Goal: Check status: Check status

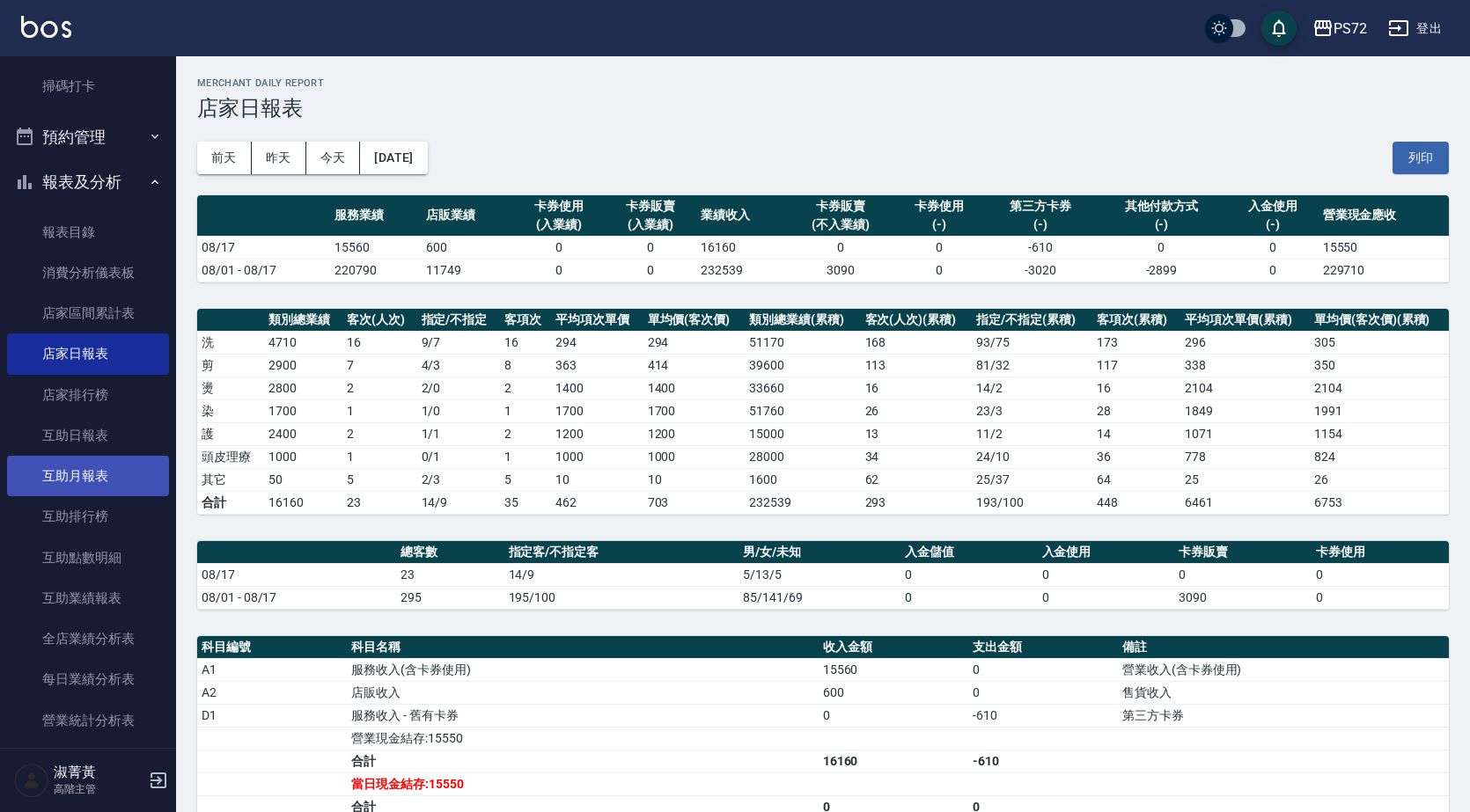
scroll to position [704, 0]
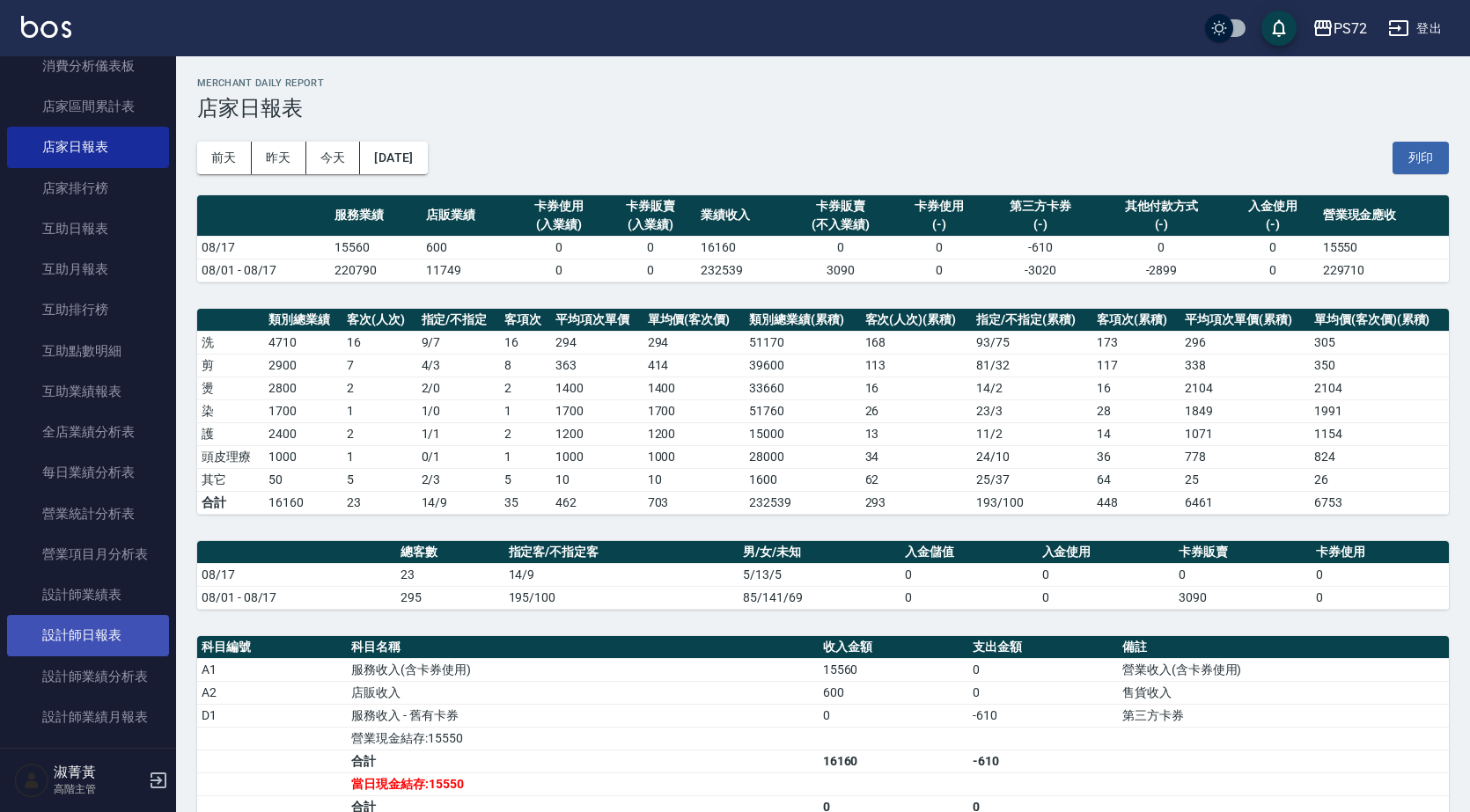
click at [117, 624] on link "設計師日報表" at bounding box center [88, 635] width 162 height 41
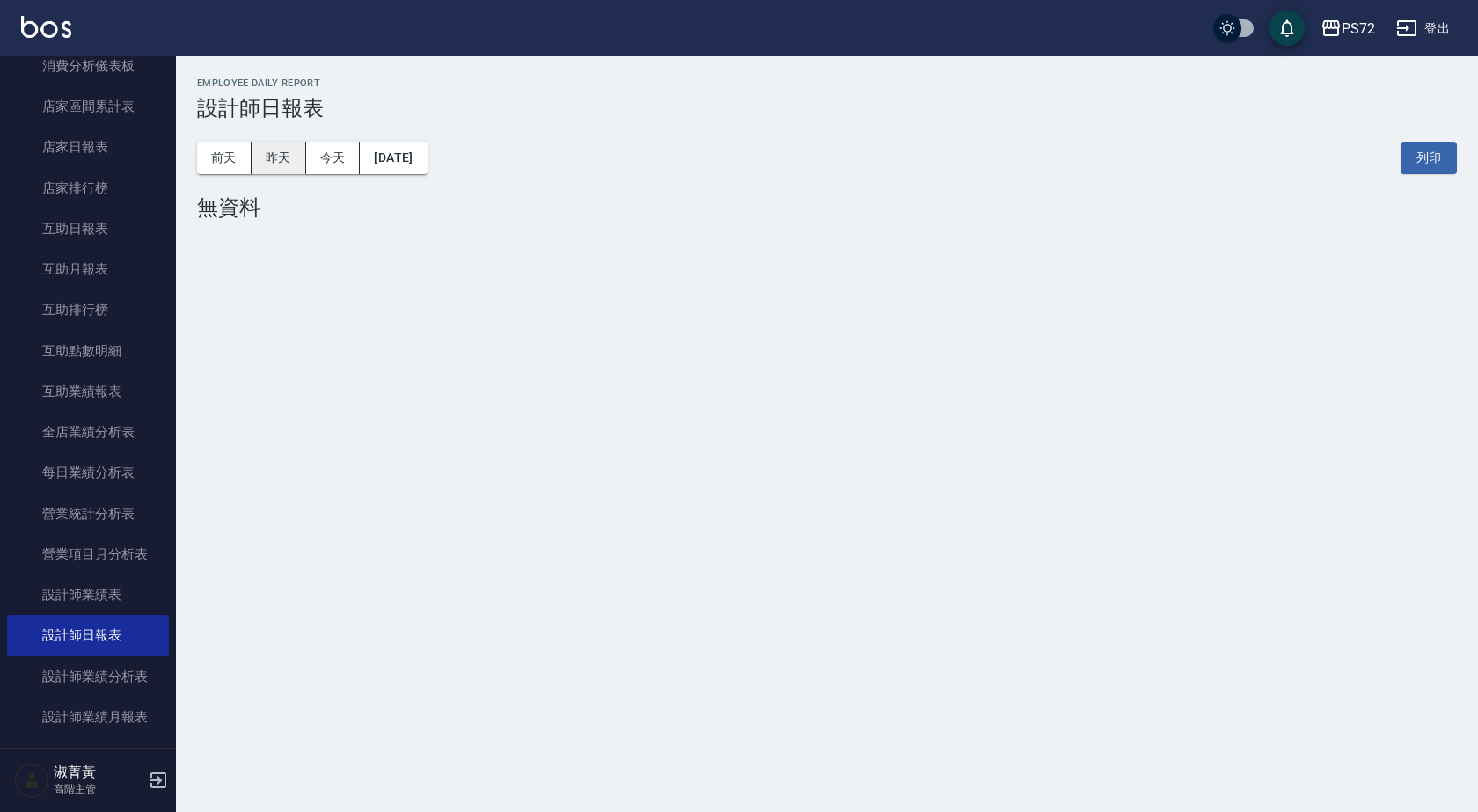
click at [274, 154] on button "昨天" at bounding box center [279, 157] width 54 height 33
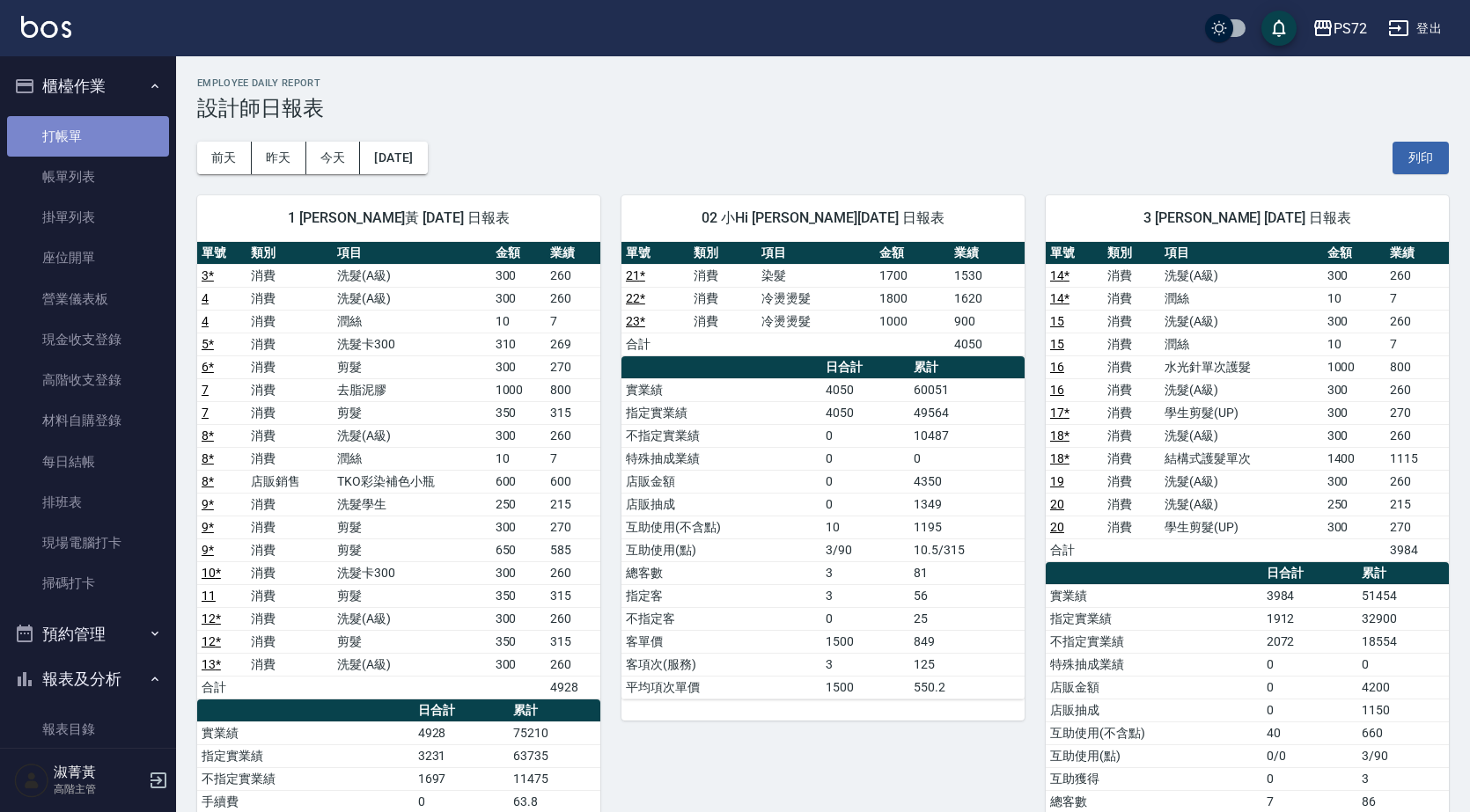
click at [99, 150] on link "打帳單" at bounding box center [88, 136] width 162 height 41
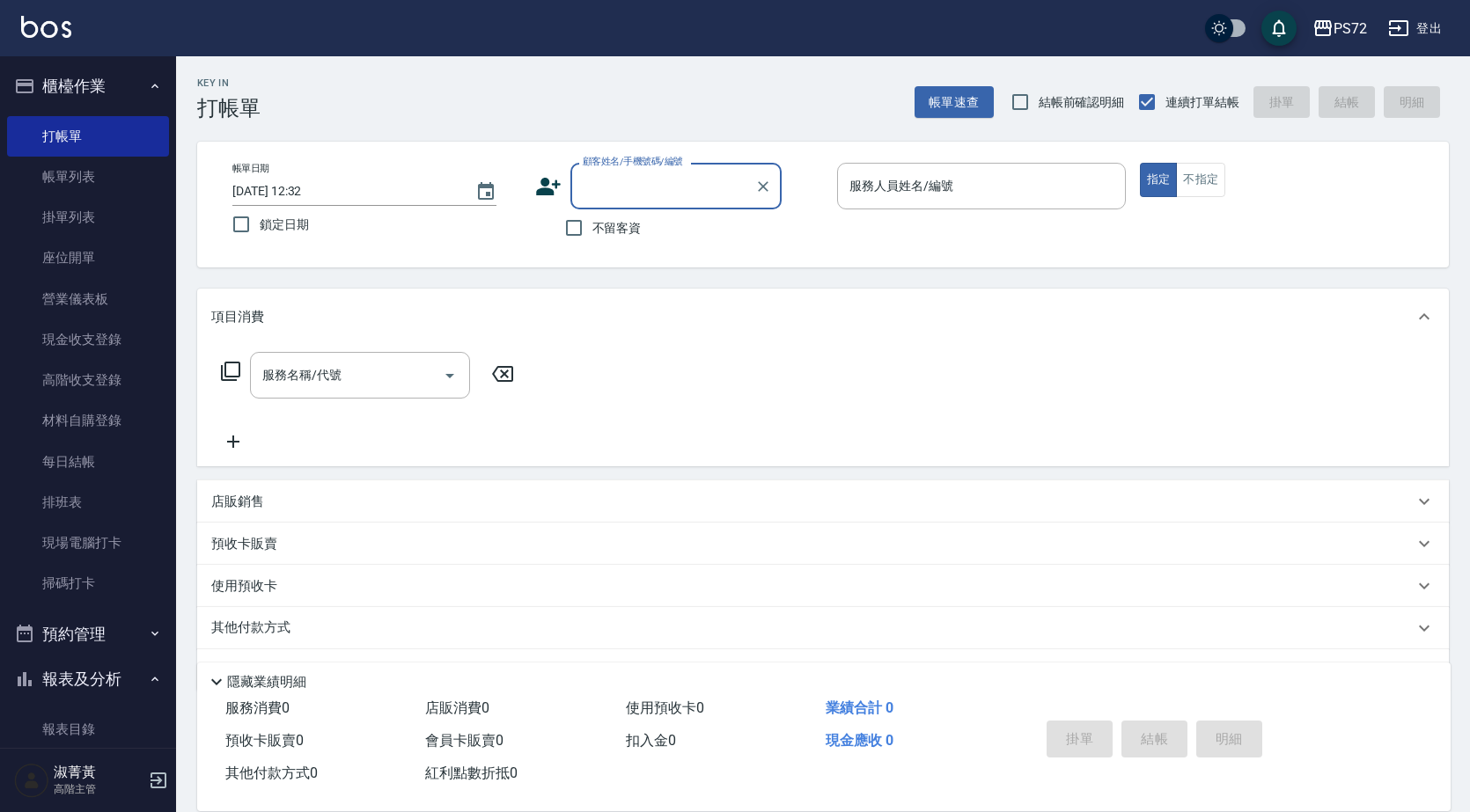
scroll to position [352, 0]
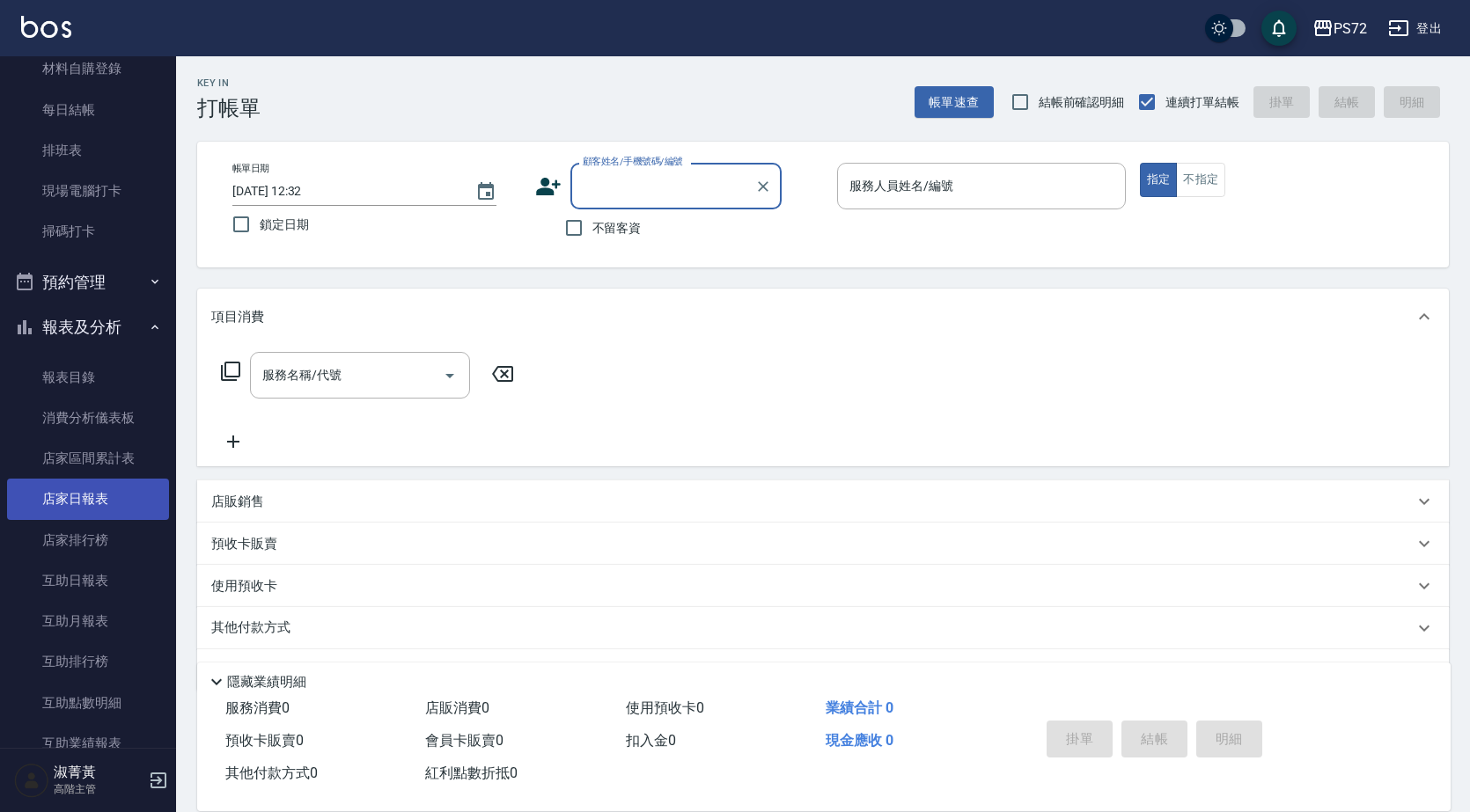
click at [71, 502] on link "店家日報表" at bounding box center [88, 499] width 162 height 41
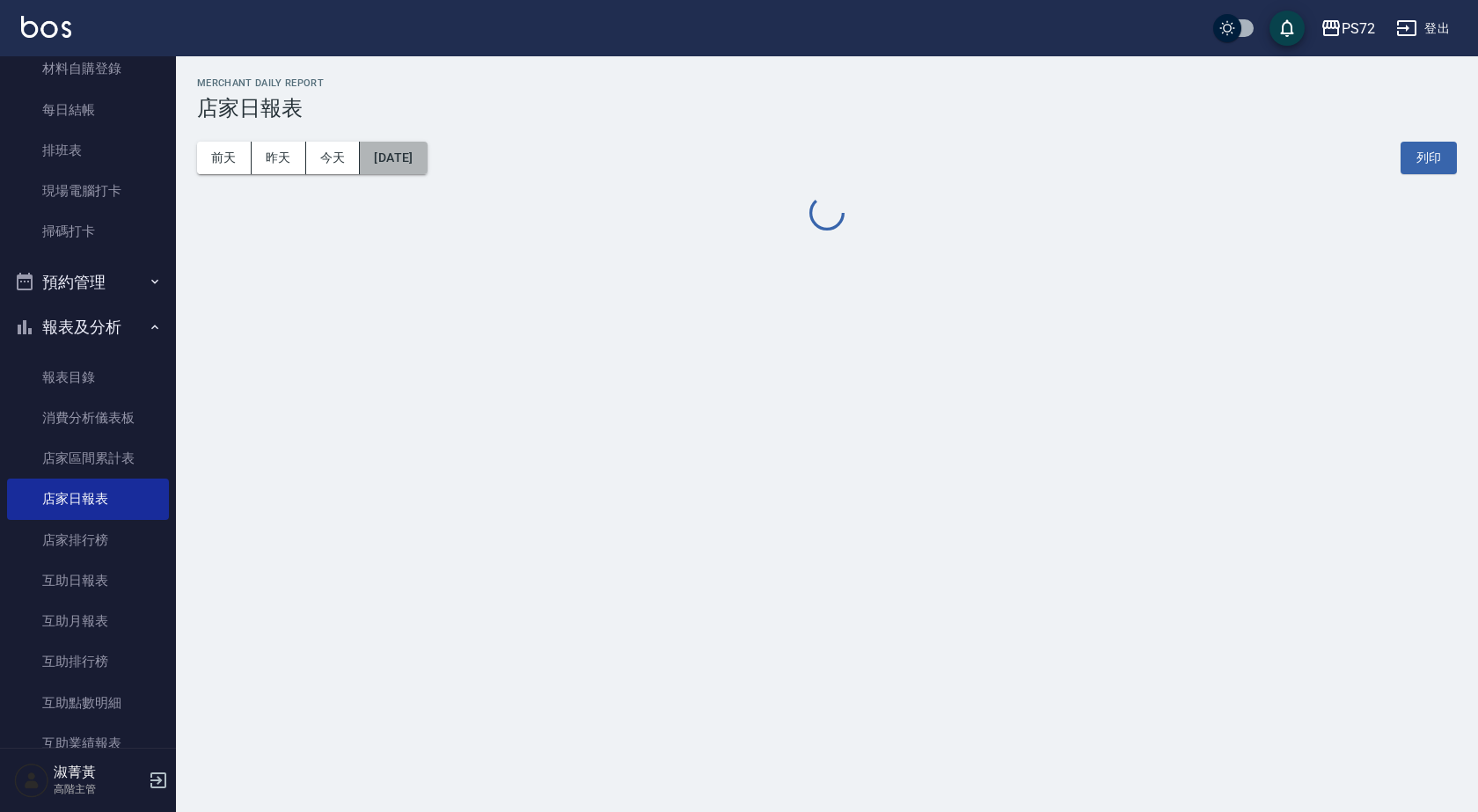
click at [427, 166] on button "[DATE]" at bounding box center [393, 157] width 67 height 33
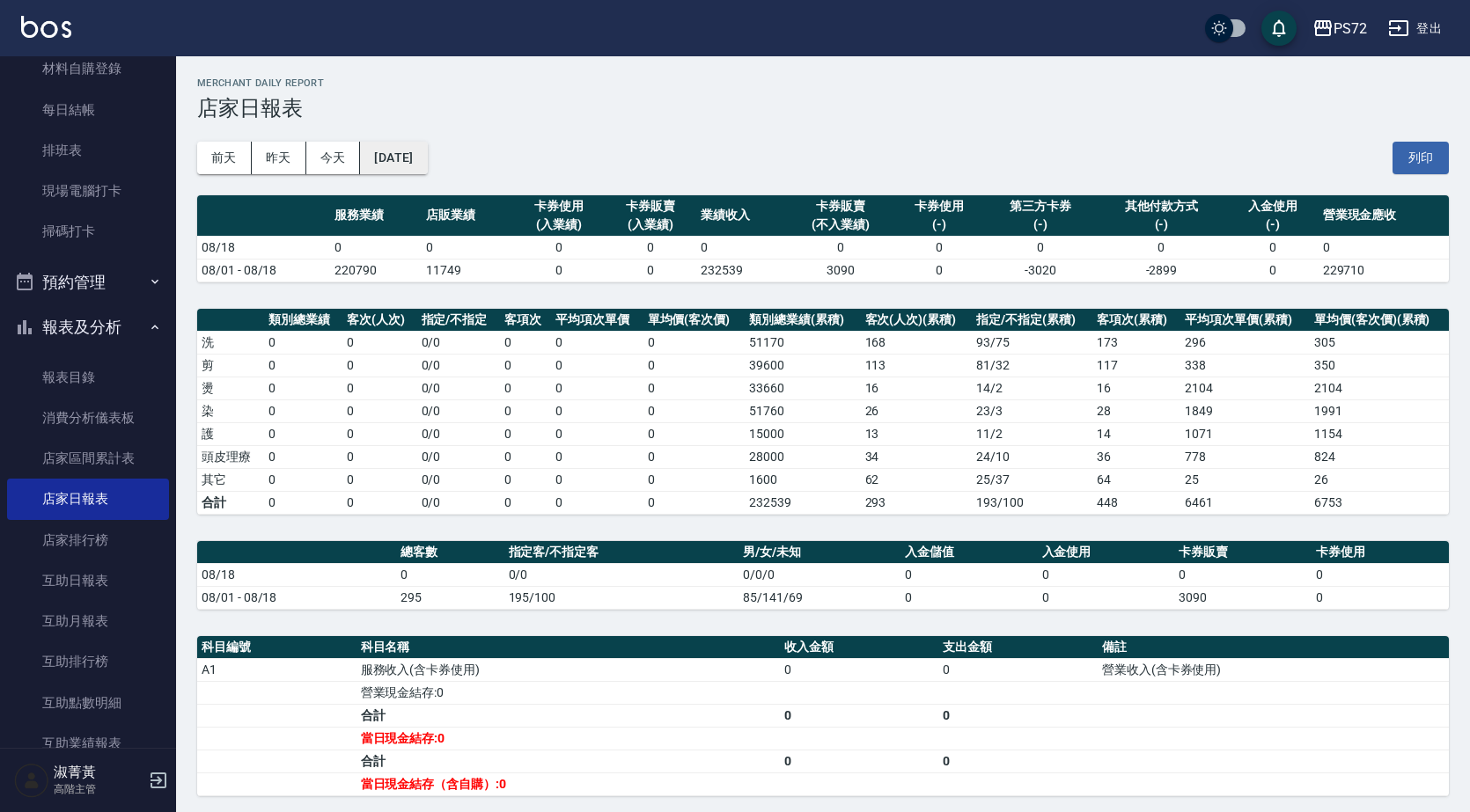
click at [402, 168] on button "[DATE]" at bounding box center [393, 157] width 67 height 33
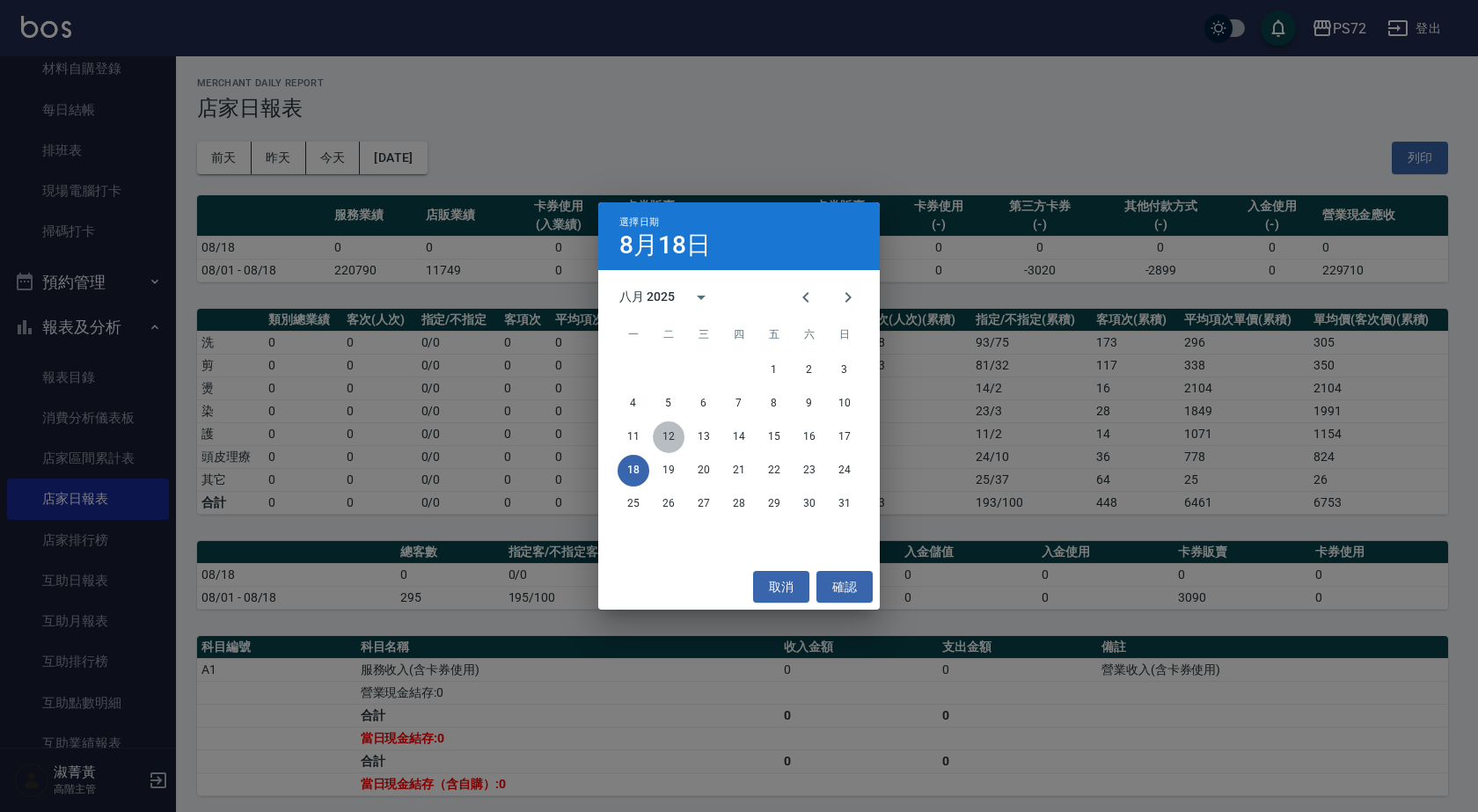
click at [665, 442] on button "12" at bounding box center [669, 438] width 32 height 32
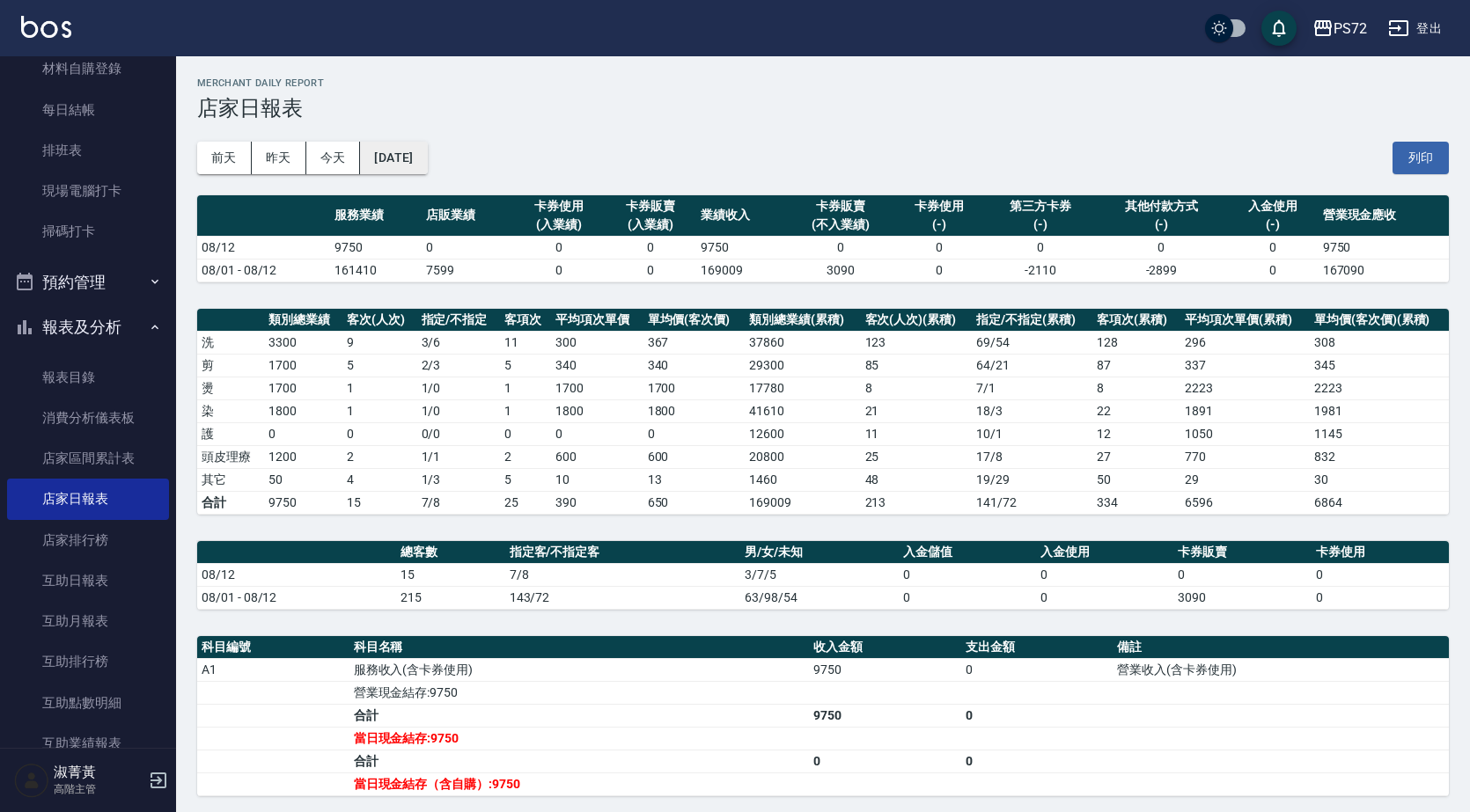
click at [408, 163] on button "[DATE]" at bounding box center [393, 157] width 67 height 33
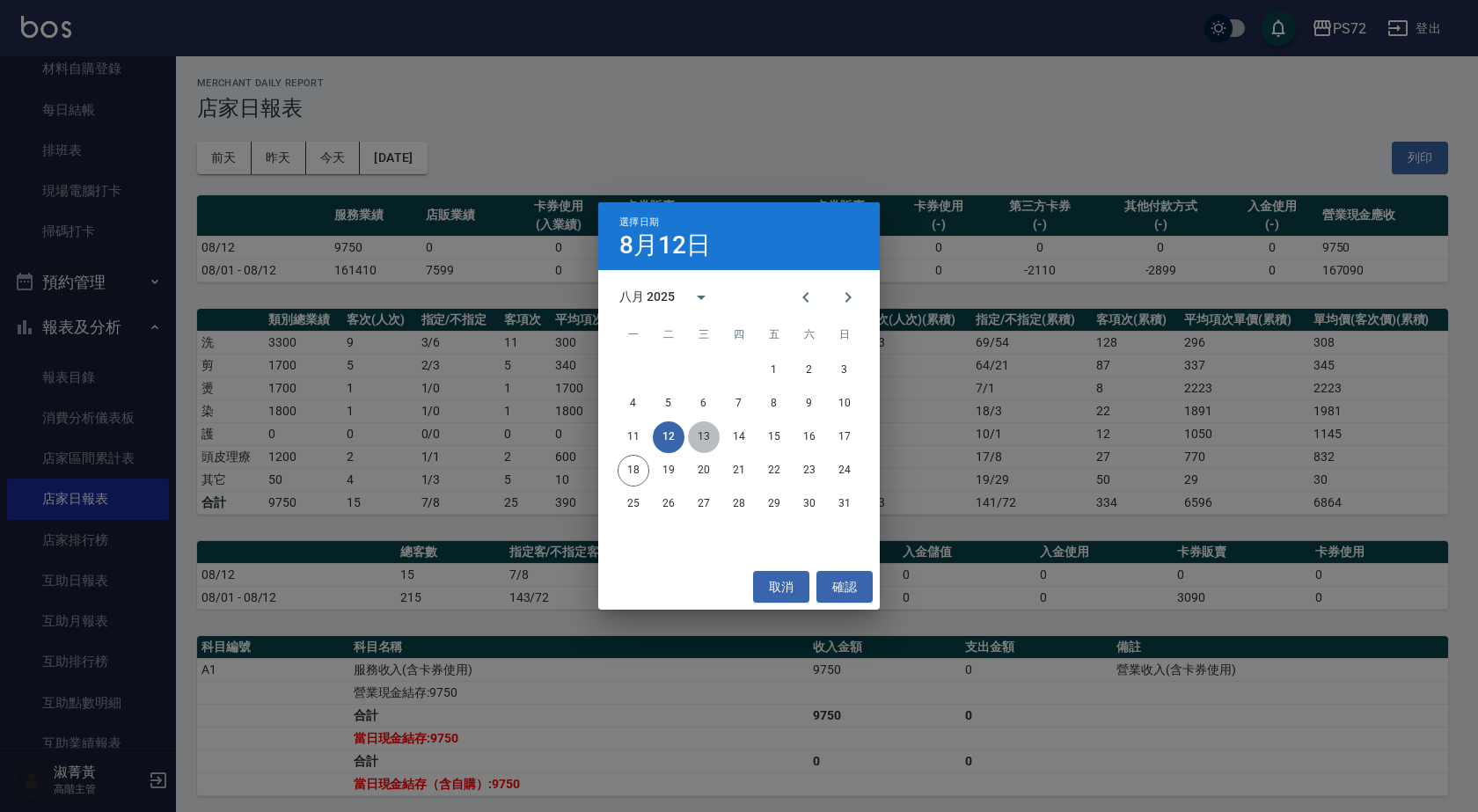
click at [705, 433] on button "13" at bounding box center [704, 438] width 32 height 32
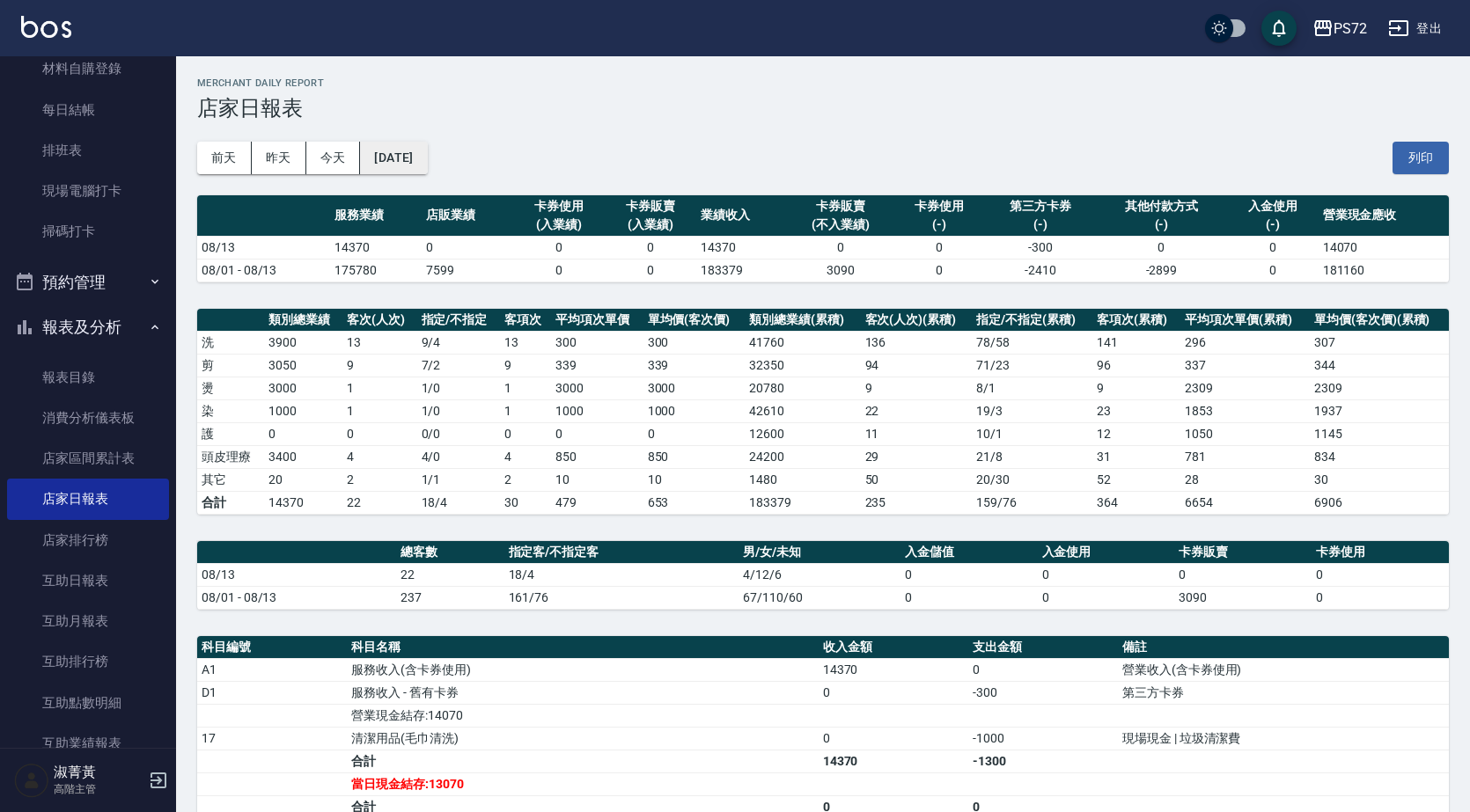
click at [427, 141] on button "[DATE]" at bounding box center [393, 157] width 67 height 33
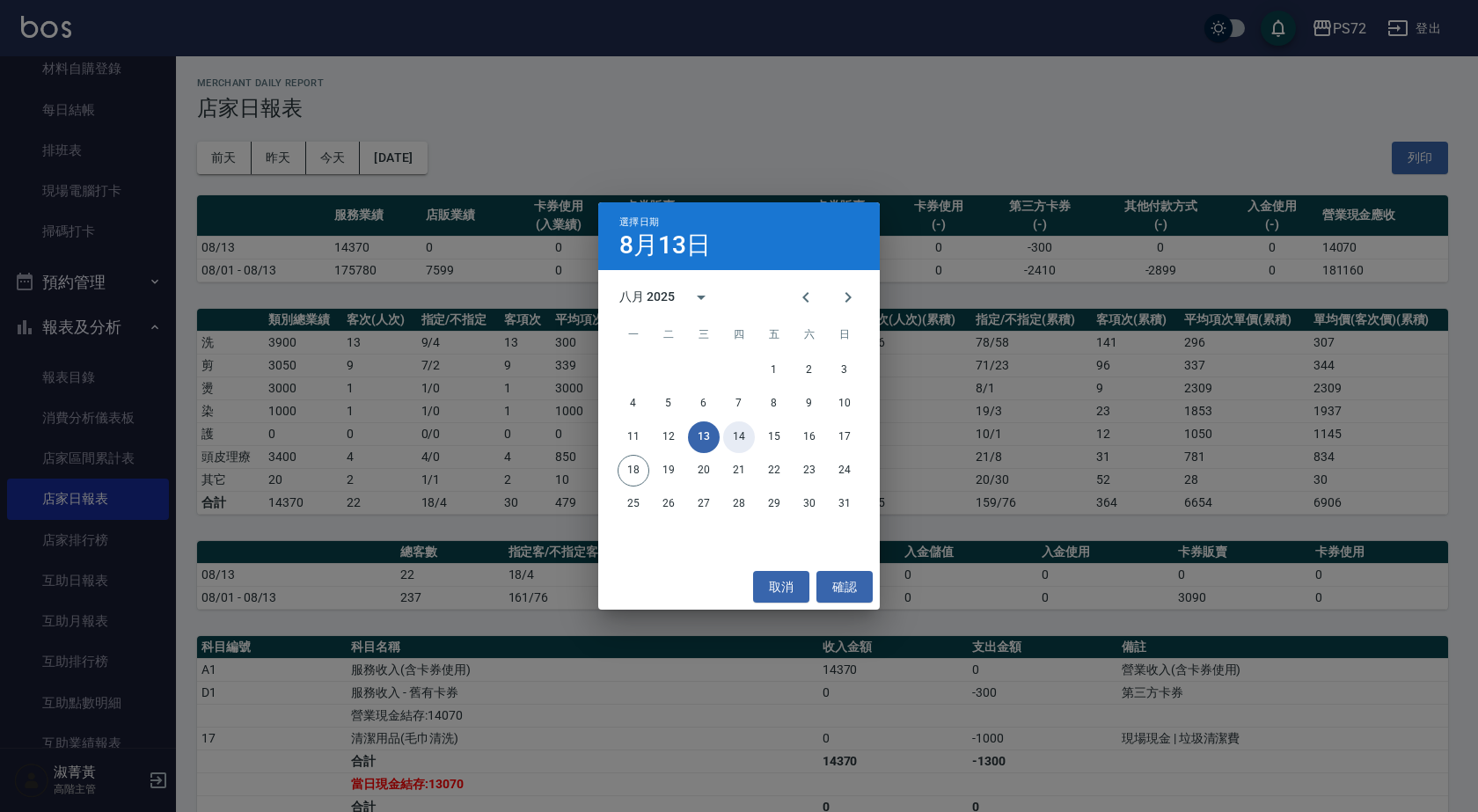
click at [744, 441] on button "14" at bounding box center [739, 438] width 32 height 32
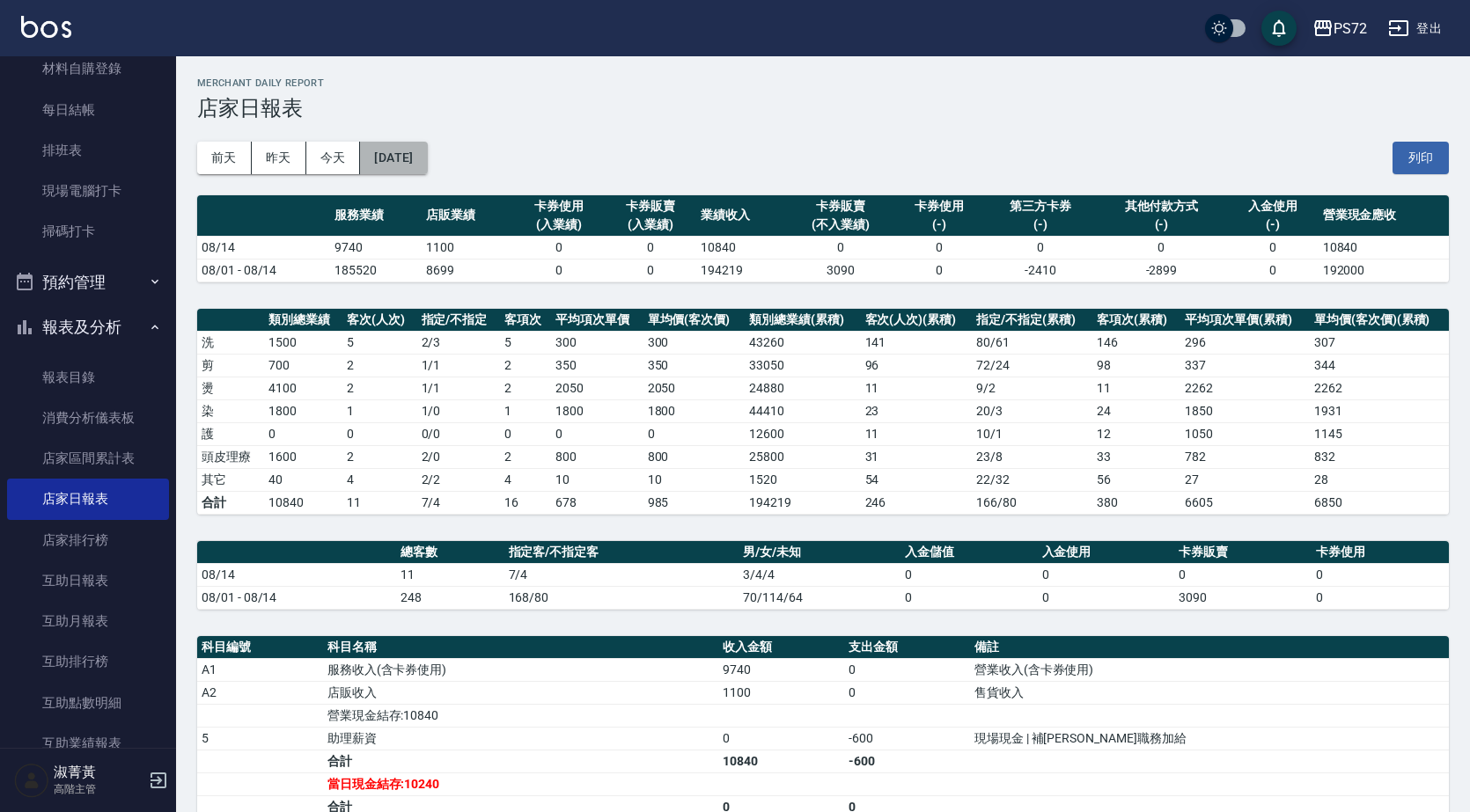
click at [427, 169] on button "[DATE]" at bounding box center [393, 157] width 67 height 33
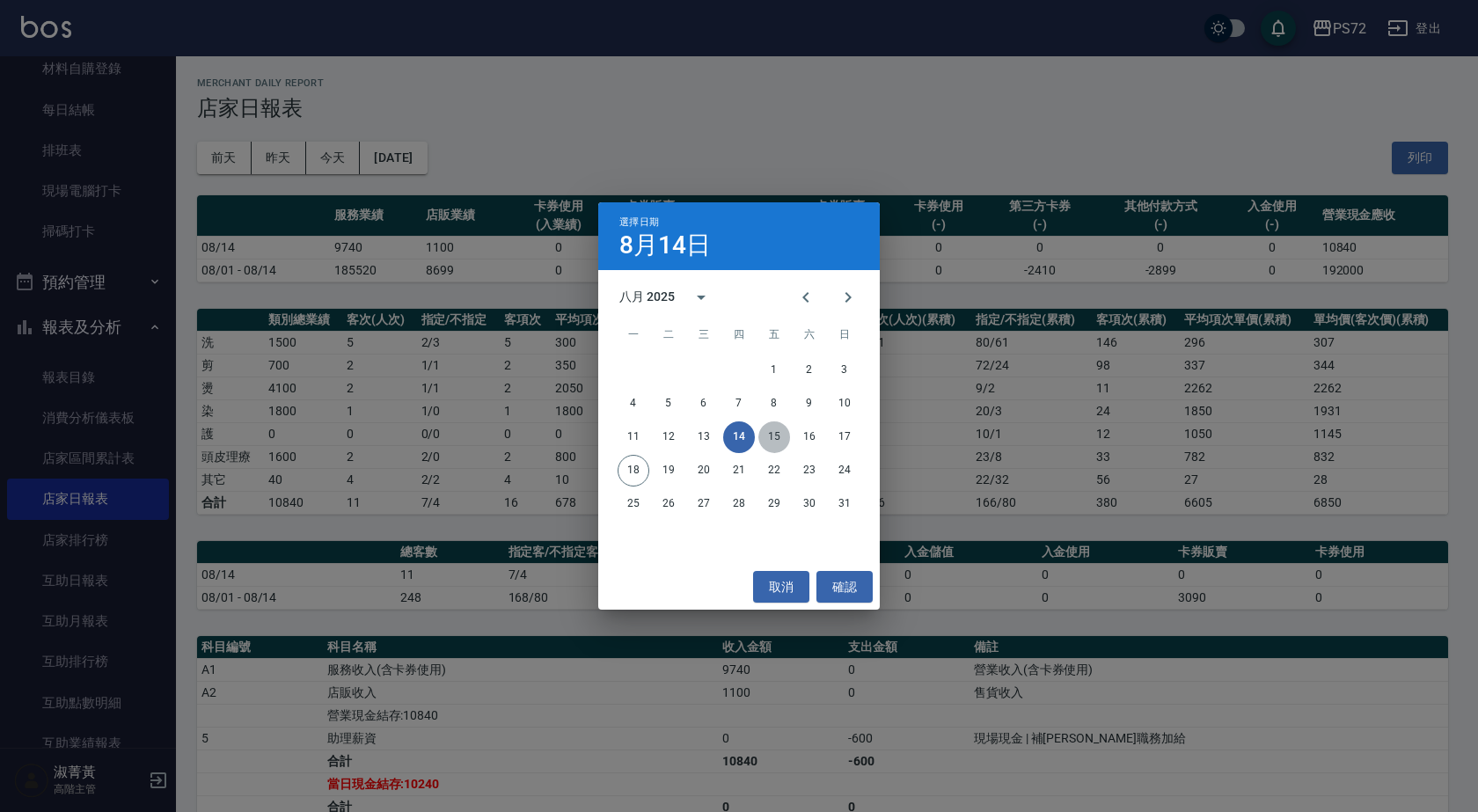
click at [771, 430] on button "15" at bounding box center [775, 438] width 32 height 32
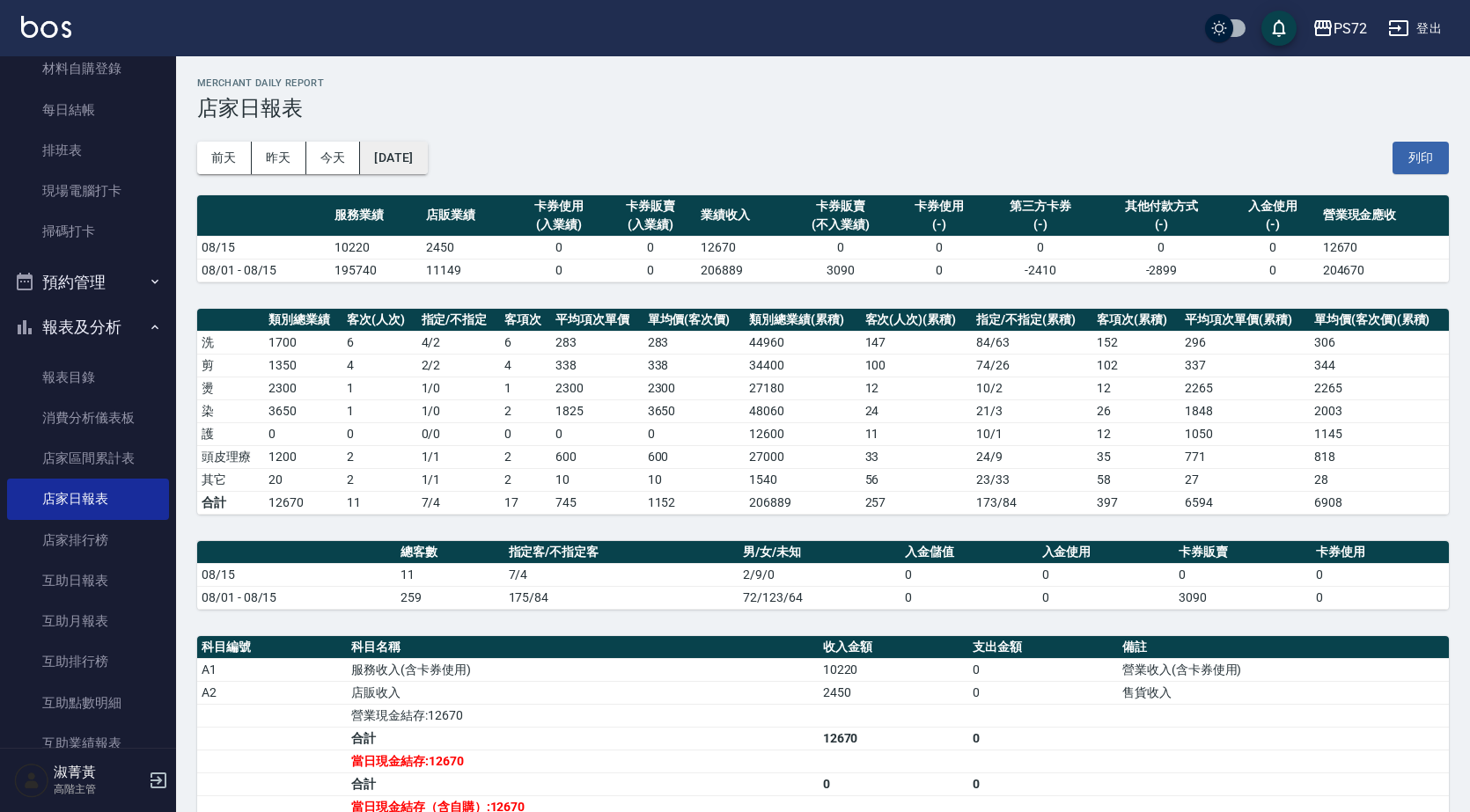
click at [419, 165] on button "[DATE]" at bounding box center [393, 157] width 67 height 33
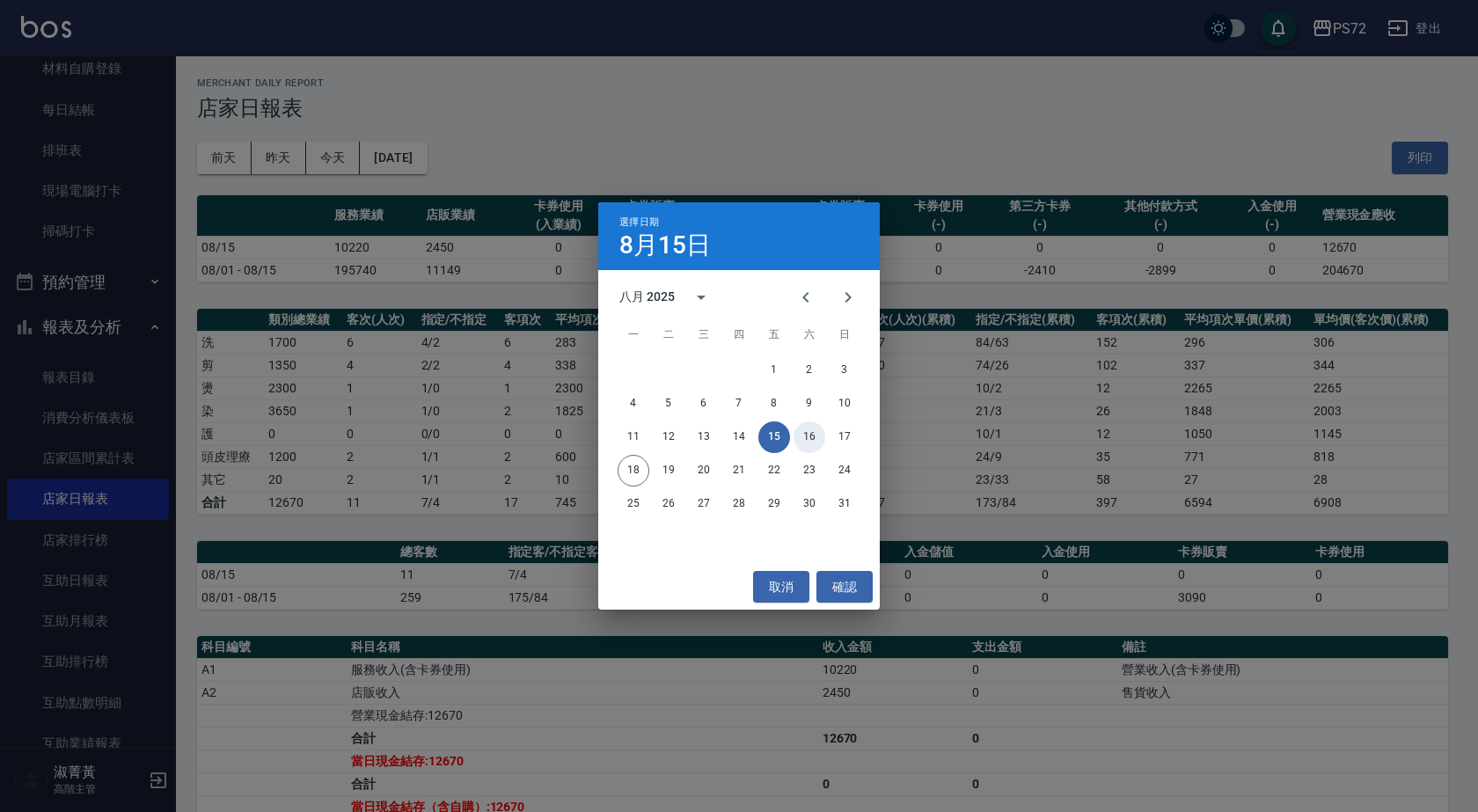
click at [807, 439] on button "16" at bounding box center [809, 438] width 32 height 32
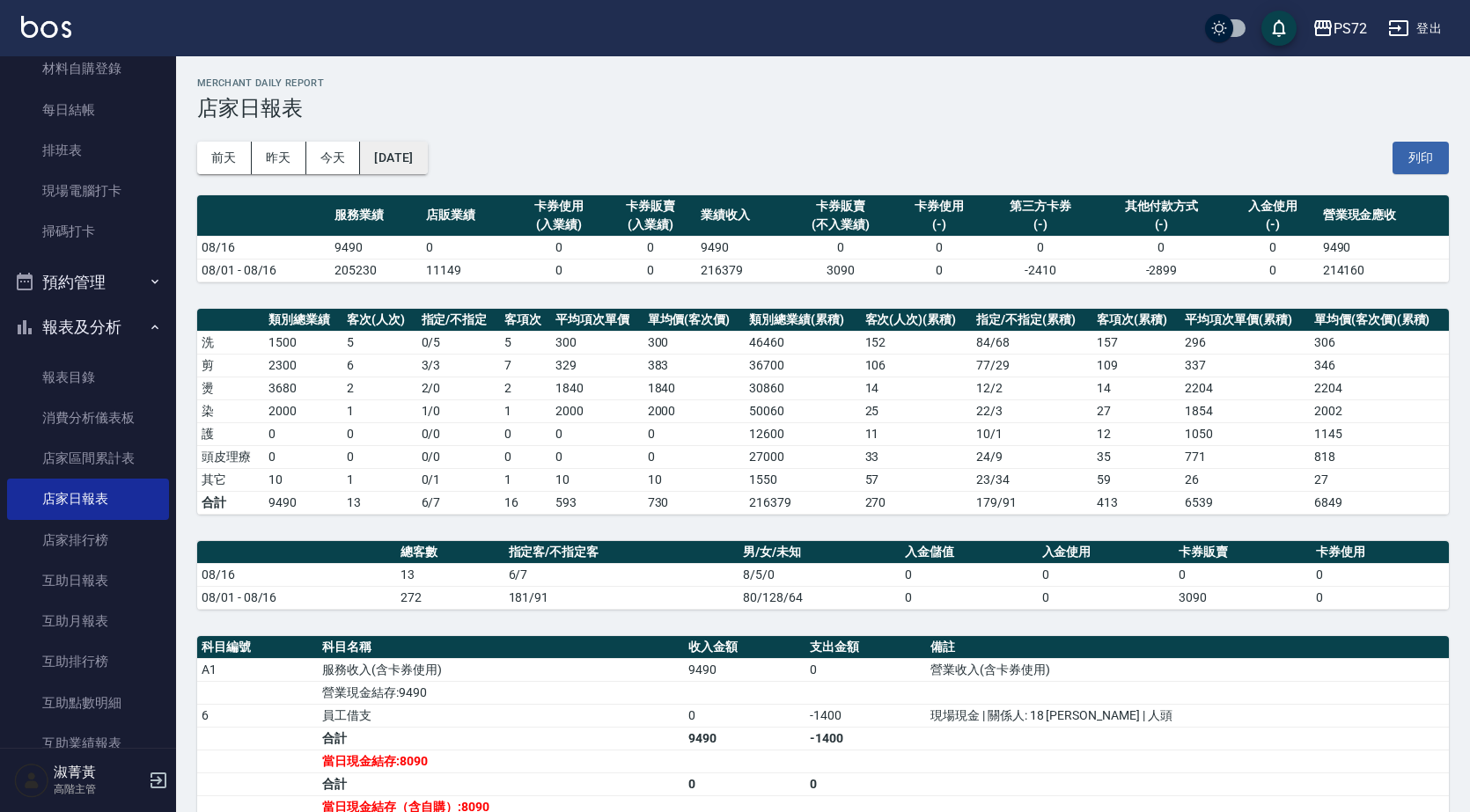
click at [427, 156] on button "[DATE]" at bounding box center [393, 157] width 67 height 33
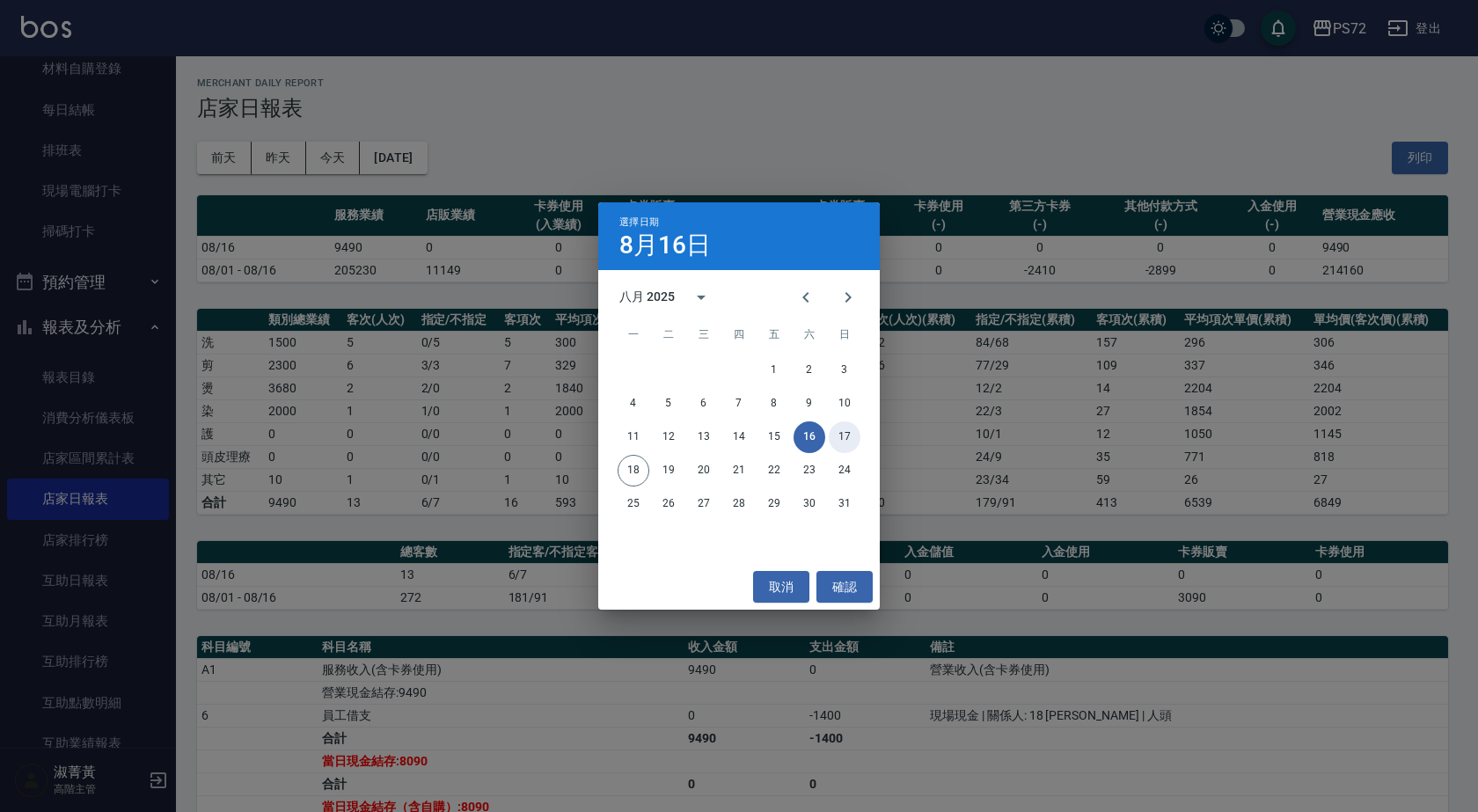
click at [845, 438] on button "17" at bounding box center [845, 438] width 32 height 32
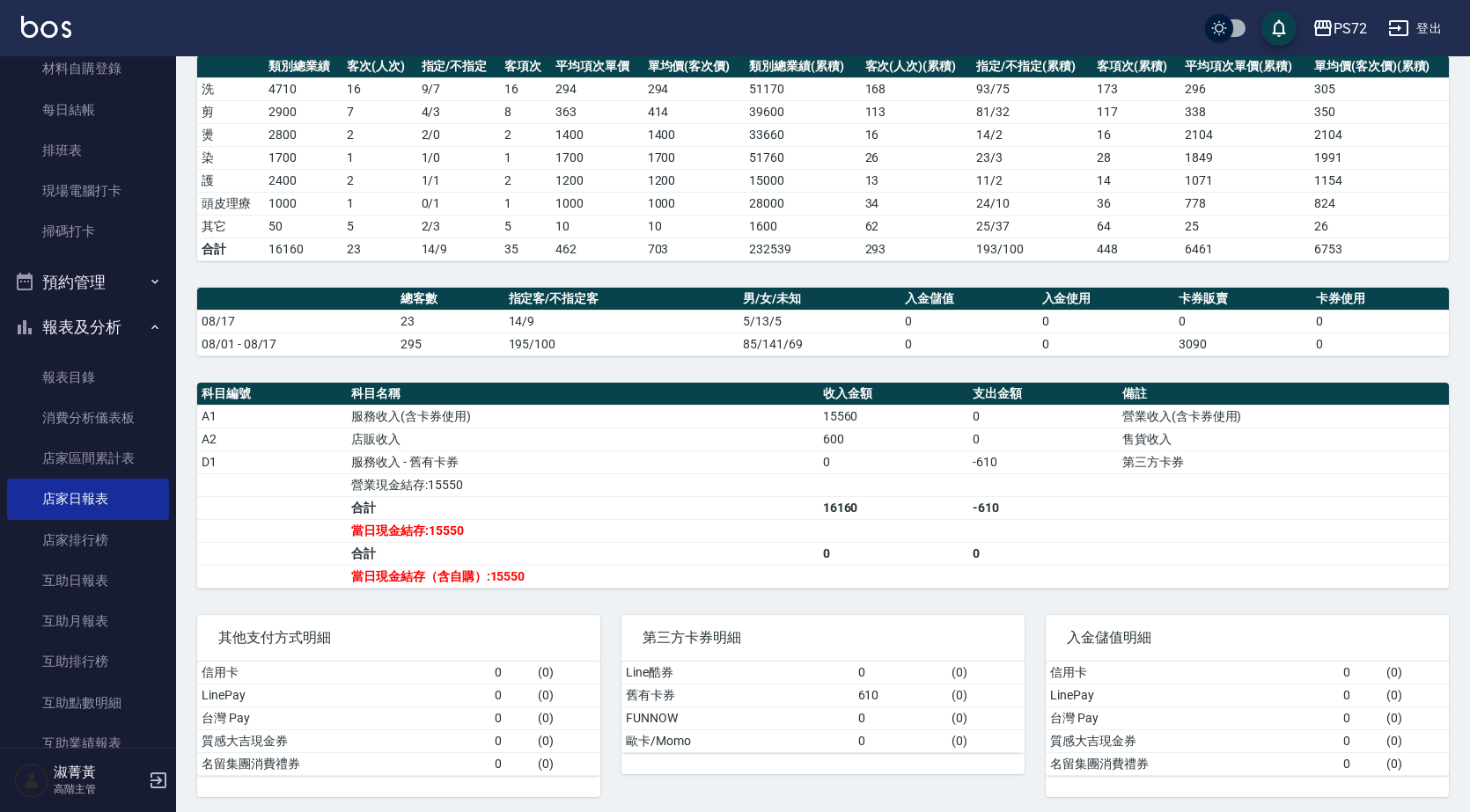
scroll to position [260, 0]
